Goal: Check status: Check status

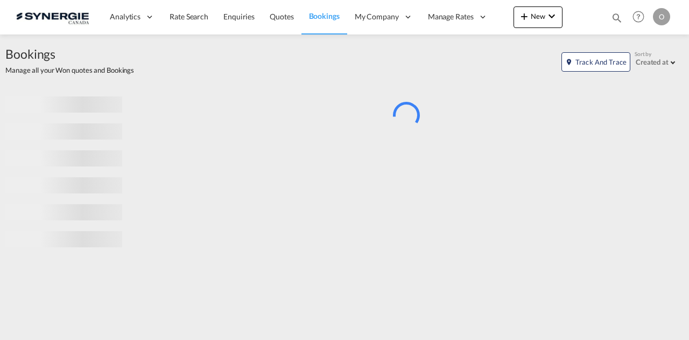
click at [615, 17] on md-icon "icon-magnify" at bounding box center [617, 18] width 12 height 12
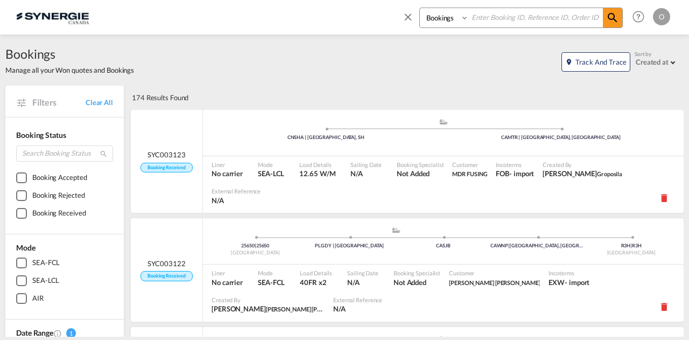
click at [523, 17] on input at bounding box center [536, 17] width 134 height 19
paste input "SYC000014727"
type input "SYC000014727"
click at [610, 18] on md-icon "icon-magnify" at bounding box center [612, 17] width 13 height 13
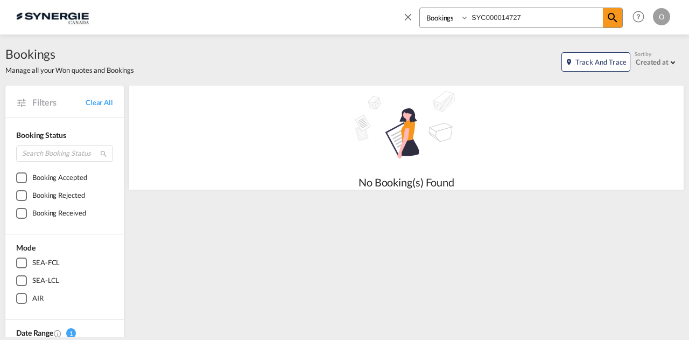
drag, startPoint x: 452, startPoint y: 19, endPoint x: 454, endPoint y: 27, distance: 8.0
click at [452, 19] on select "Bookings Quotes Enquiries" at bounding box center [445, 17] width 51 height 19
select select "Quotes"
click at [420, 8] on select "Bookings Quotes Enquiries" at bounding box center [445, 17] width 51 height 19
click at [607, 22] on md-icon "icon-magnify" at bounding box center [612, 17] width 13 height 13
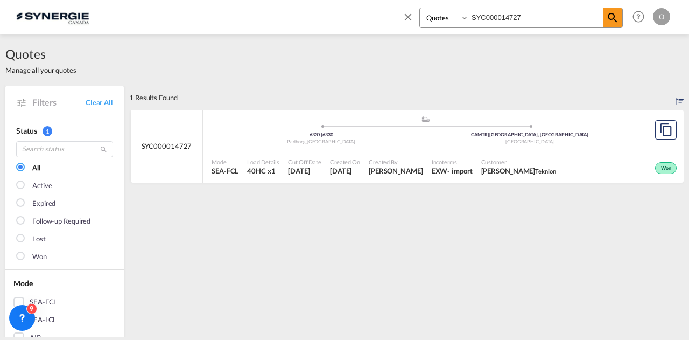
click at [405, 166] on span "[PERSON_NAME]" at bounding box center [396, 171] width 54 height 10
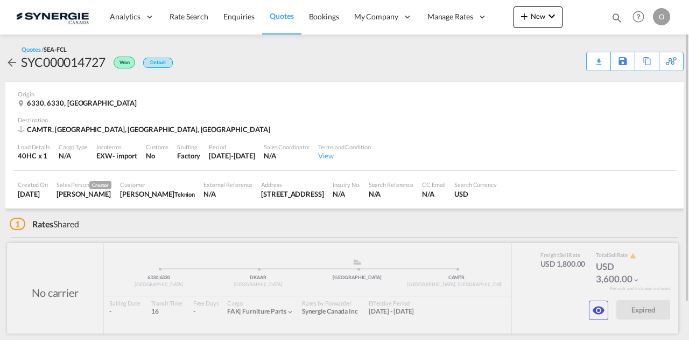
scroll to position [41, 0]
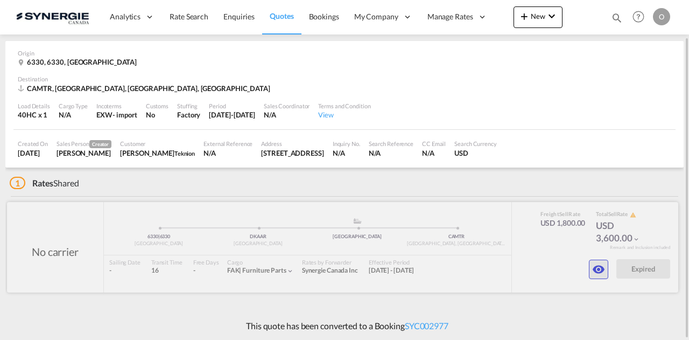
click at [599, 268] on md-icon "icon-eye" at bounding box center [598, 269] width 13 height 13
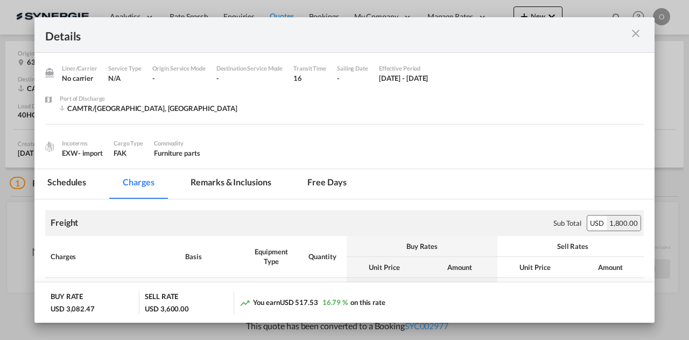
scroll to position [65, 0]
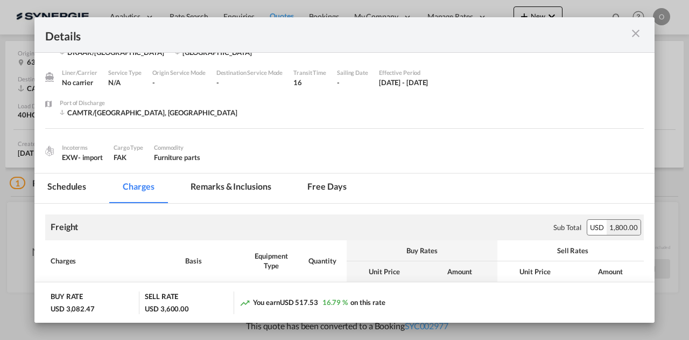
click at [637, 34] on md-icon "icon-close m-3 fg-AAA8AD cursor" at bounding box center [635, 33] width 13 height 13
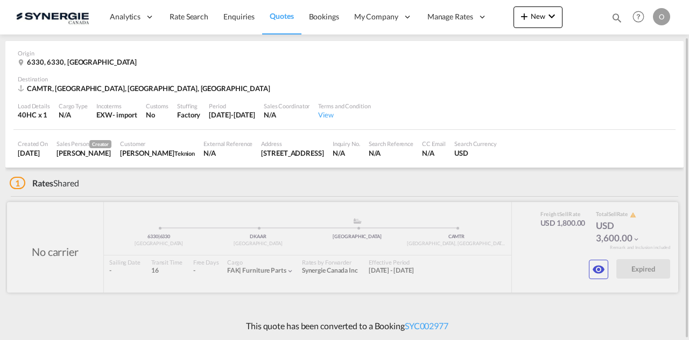
scroll to position [0, 0]
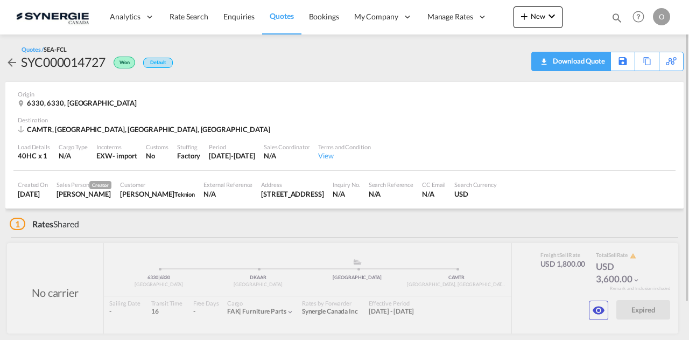
click at [589, 59] on div "Download Quote" at bounding box center [577, 60] width 55 height 17
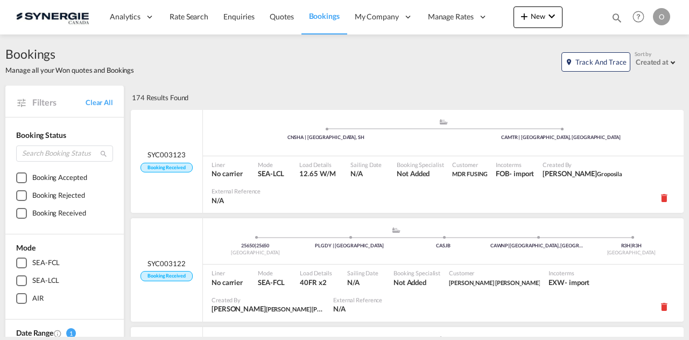
drag, startPoint x: 615, startPoint y: 15, endPoint x: 610, endPoint y: 16, distance: 5.6
click at [615, 15] on md-icon "icon-magnify" at bounding box center [617, 18] width 12 height 12
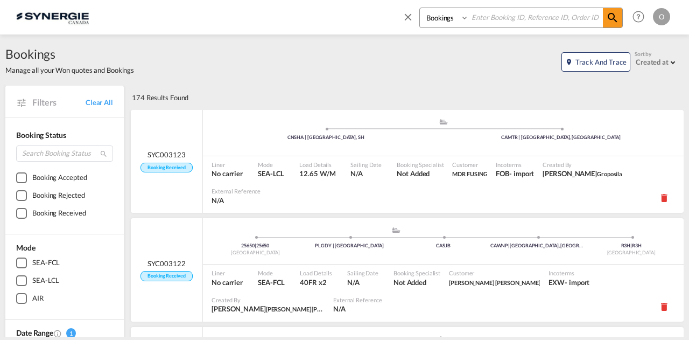
click at [460, 21] on select "Bookings Quotes Enquiries" at bounding box center [445, 17] width 51 height 19
select select "Quotes"
click at [420, 8] on select "Bookings Quotes Enquiries" at bounding box center [445, 17] width 51 height 19
paste input "SYC000014834"
type input "SYC000014834"
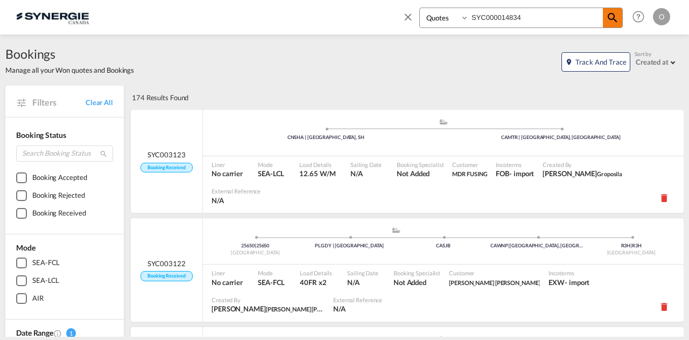
click at [618, 20] on md-icon "icon-magnify" at bounding box center [612, 17] width 13 height 13
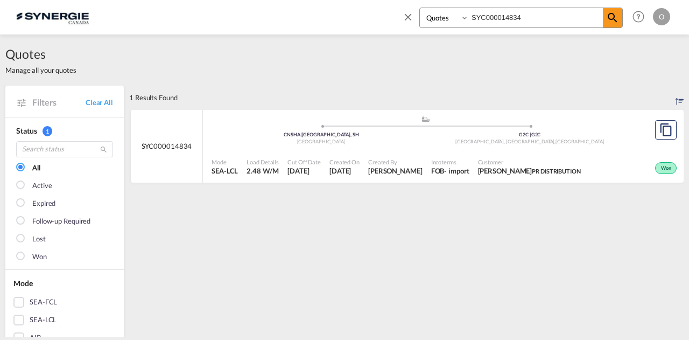
click at [419, 160] on span "Created By" at bounding box center [395, 162] width 54 height 8
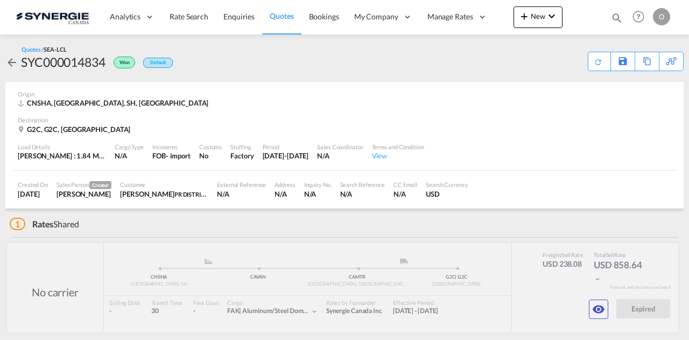
scroll to position [40, 0]
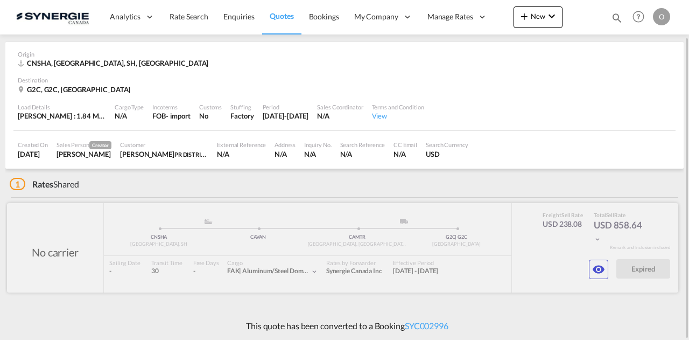
click at [389, 268] on div at bounding box center [343, 247] width 672 height 89
click at [601, 271] on md-icon "icon-eye" at bounding box center [598, 269] width 13 height 13
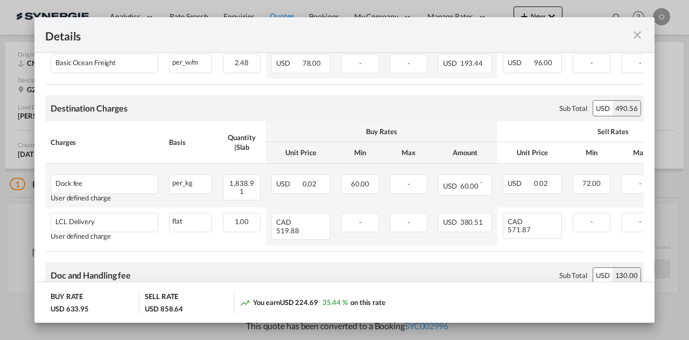
scroll to position [298, 0]
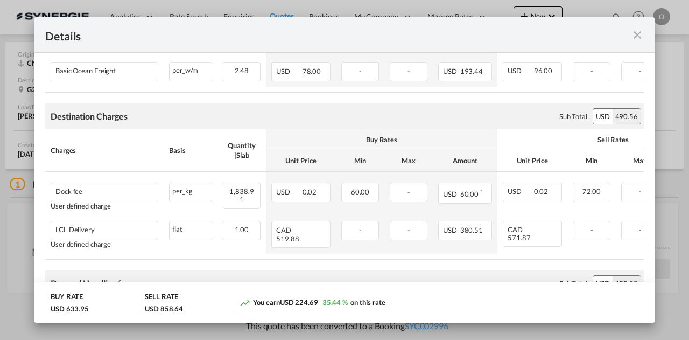
drag, startPoint x: 636, startPoint y: 31, endPoint x: 629, endPoint y: 33, distance: 7.3
click at [636, 31] on md-icon "icon-close fg-AAA8AD m-0 cursor" at bounding box center [637, 35] width 13 height 13
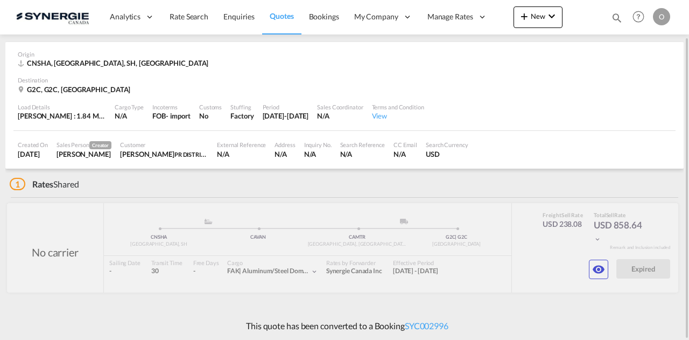
scroll to position [0, 0]
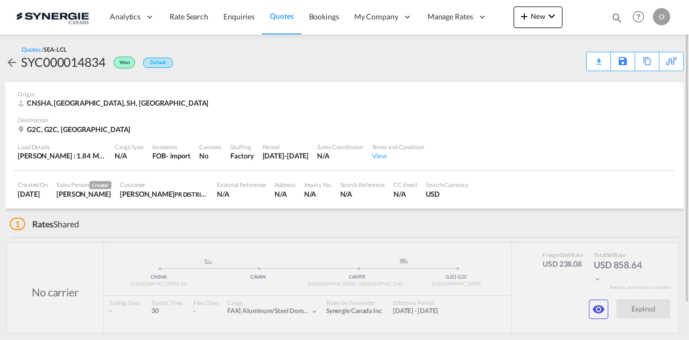
click at [75, 63] on div "SYC000014834" at bounding box center [63, 61] width 85 height 17
copy div "SYC000014834"
